Goal: Transaction & Acquisition: Book appointment/travel/reservation

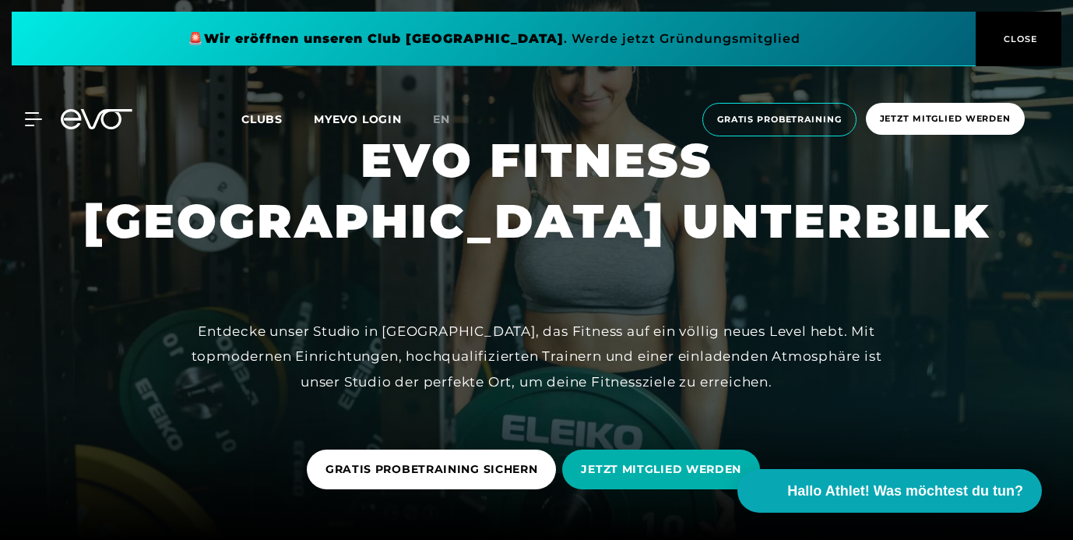
click at [1035, 30] on button "CLOSE" at bounding box center [1019, 39] width 86 height 55
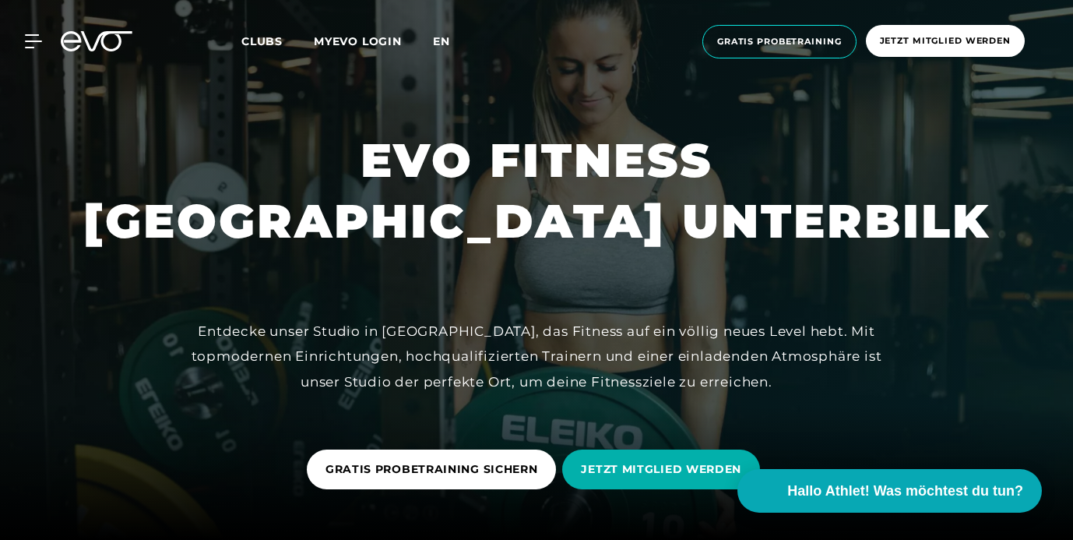
click at [439, 38] on span "en" at bounding box center [441, 41] width 17 height 14
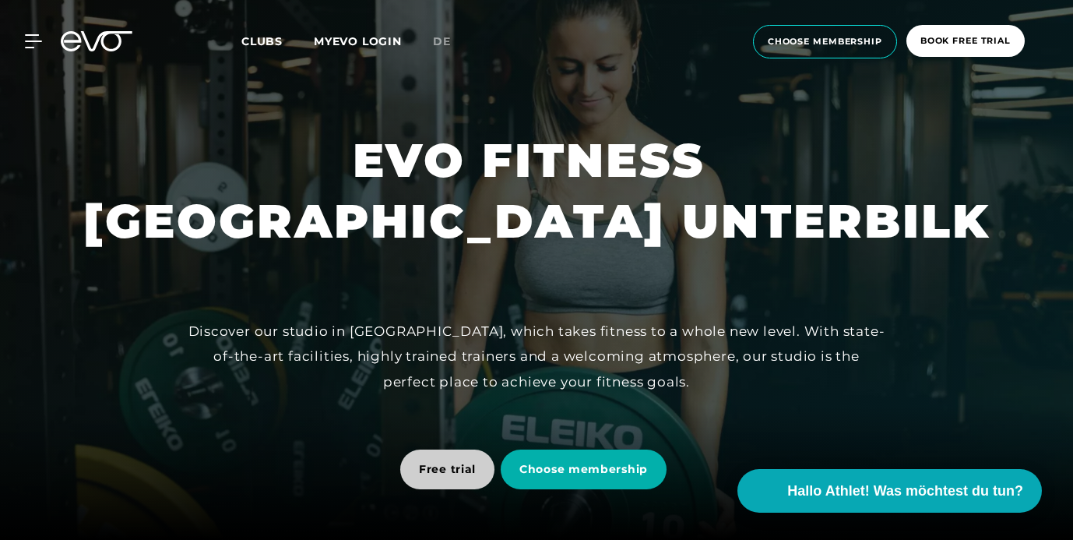
click at [464, 471] on span "Free trial" at bounding box center [447, 469] width 57 height 16
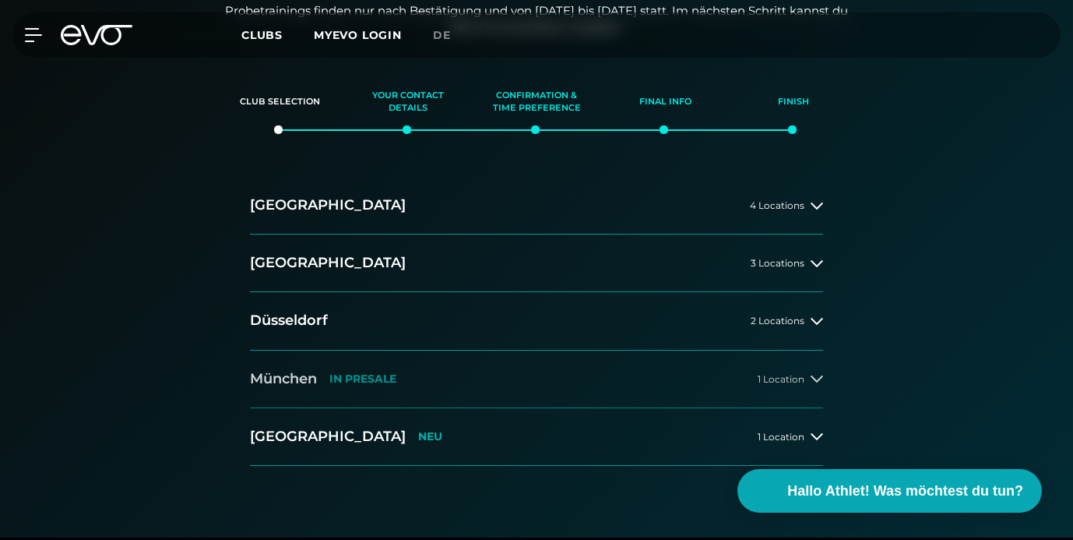
scroll to position [216, 0]
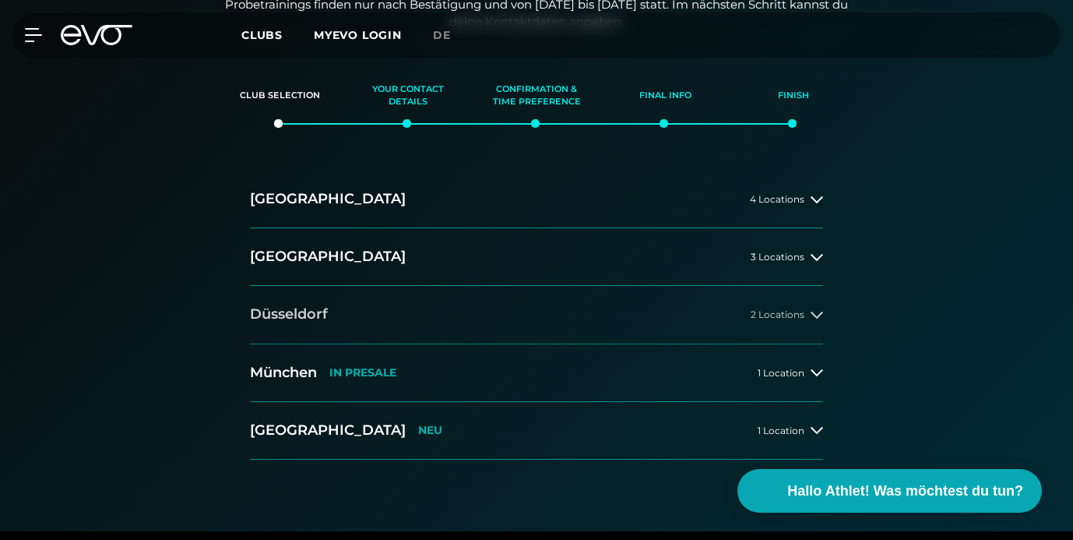
click at [521, 310] on button "[GEOGRAPHIC_DATA] 2 Locations" at bounding box center [536, 315] width 573 height 58
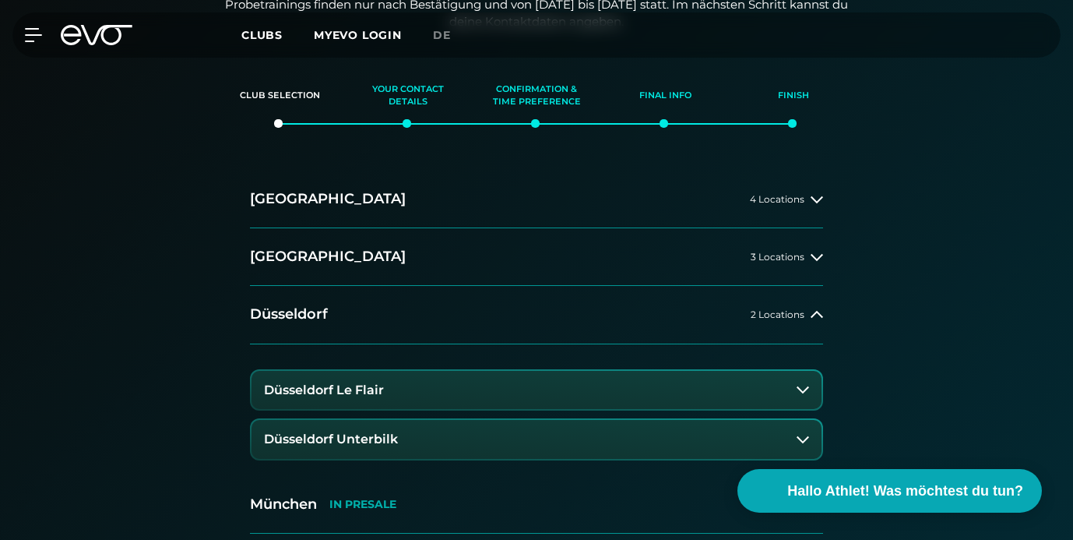
click at [371, 432] on h3 "Düsseldorf Unterbilk" at bounding box center [331, 439] width 134 height 14
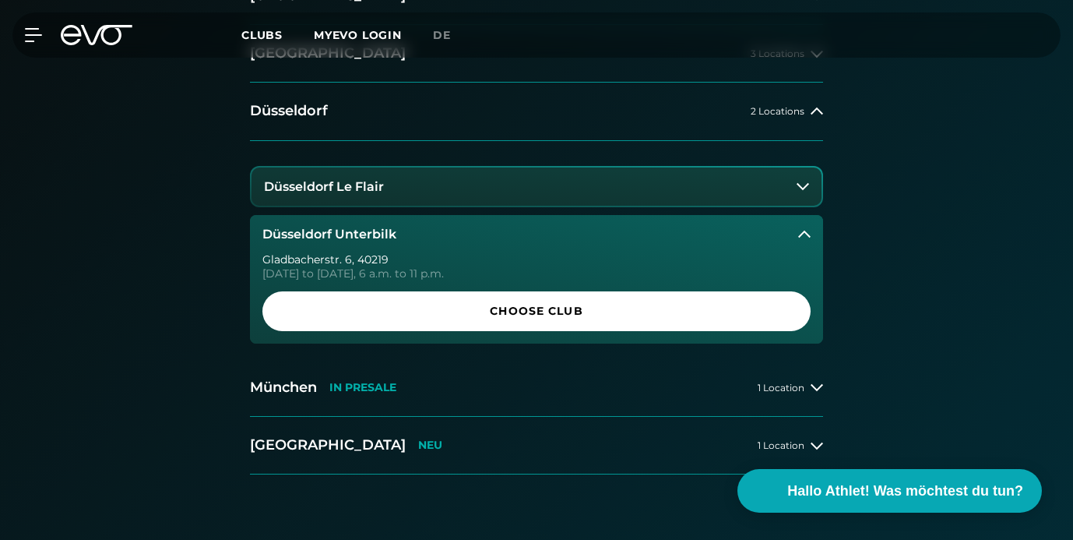
scroll to position [432, 0]
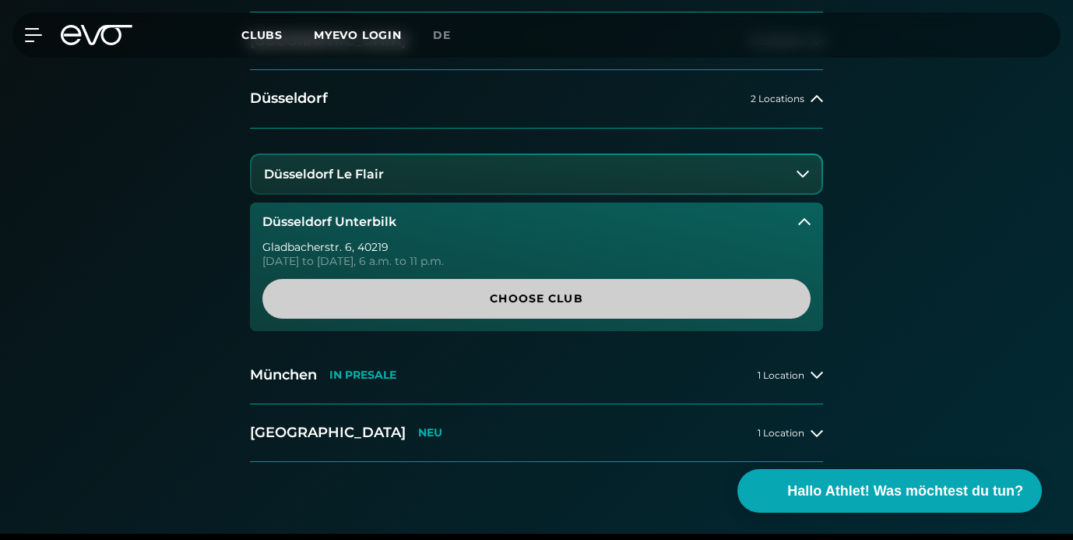
click at [437, 297] on span "Choose Club" at bounding box center [536, 298] width 511 height 16
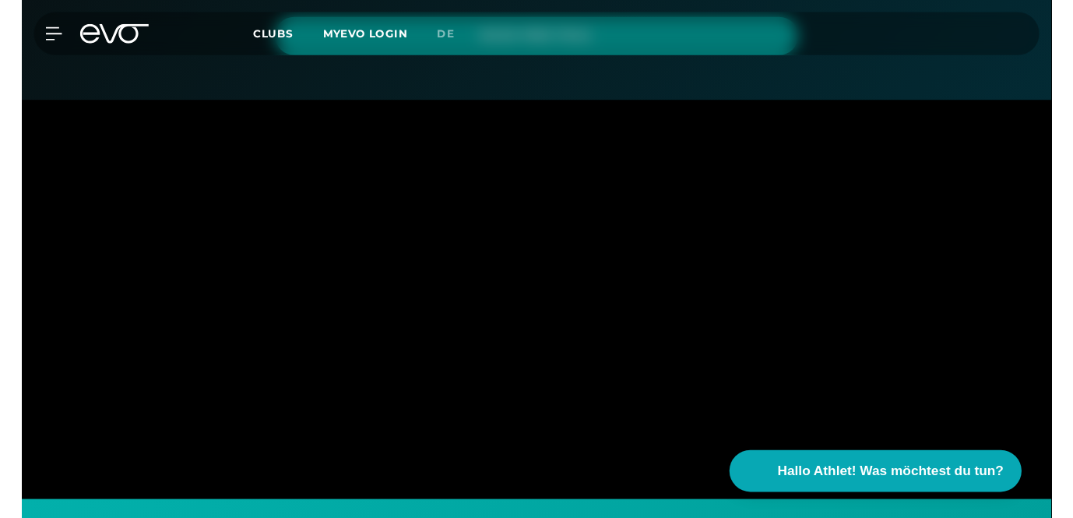
scroll to position [204, 0]
